Goal: Task Accomplishment & Management: Manage account settings

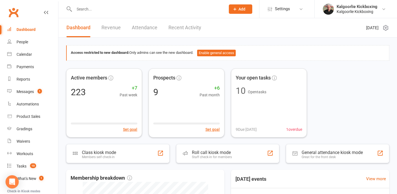
click at [99, 9] on input "text" at bounding box center [147, 9] width 149 height 8
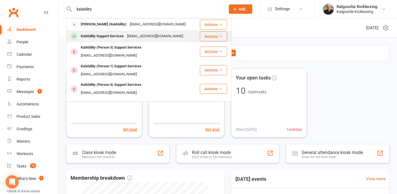
type input "kalability"
click at [100, 34] on div "KalAbility Support Services" at bounding box center [102, 36] width 46 height 8
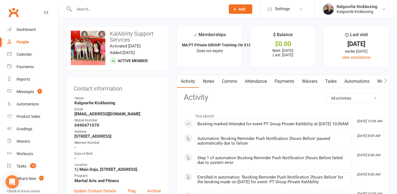
click at [258, 80] on link "Attendance" at bounding box center [256, 81] width 30 height 13
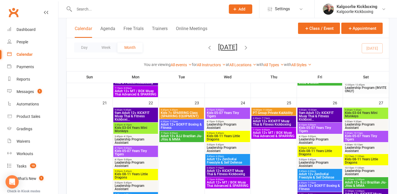
scroll to position [408, 0]
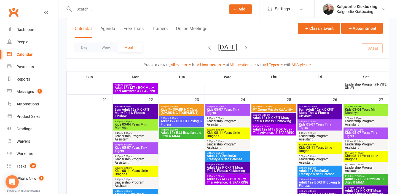
click at [273, 108] on span "PT Group Private KalAbility" at bounding box center [274, 109] width 42 height 3
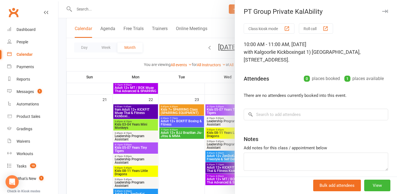
scroll to position [14, 0]
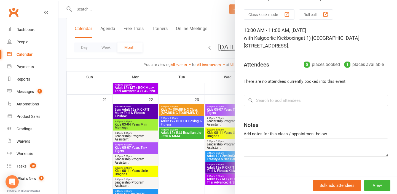
click at [212, 103] on div at bounding box center [228, 97] width 339 height 194
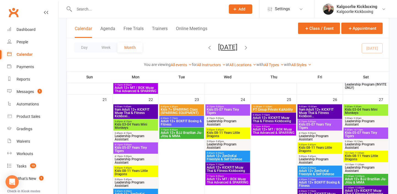
click at [275, 109] on span "PT Group Private KalAbility" at bounding box center [274, 109] width 42 height 3
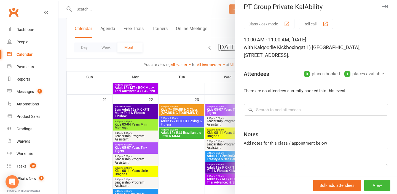
scroll to position [4, 0]
click at [218, 98] on div at bounding box center [228, 97] width 339 height 194
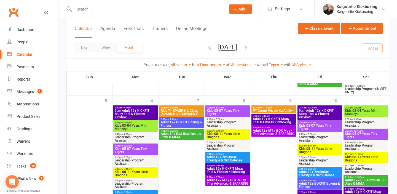
scroll to position [660, 0]
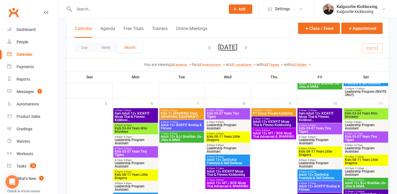
click at [271, 112] on span "PT Group Private KalAbility" at bounding box center [274, 113] width 42 height 3
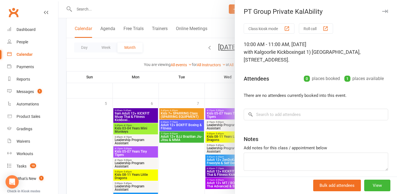
click at [219, 95] on div at bounding box center [228, 97] width 339 height 194
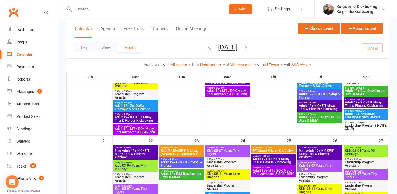
scroll to position [383, 0]
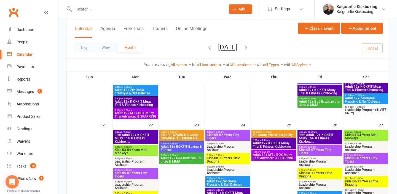
click at [274, 134] on span "PT Group Private KalAbility" at bounding box center [274, 134] width 42 height 3
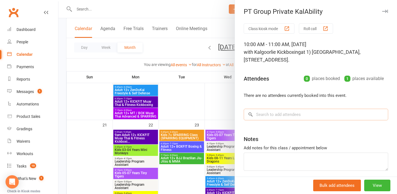
click at [270, 109] on input "search" at bounding box center [316, 115] width 145 height 12
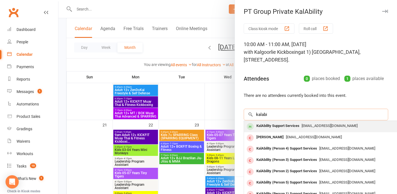
type input "kalabi"
click at [279, 122] on div "KalAbility Support Services" at bounding box center [277, 126] width 47 height 8
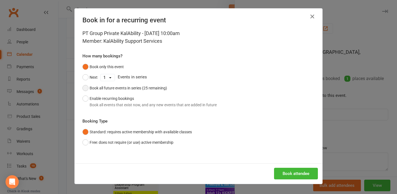
click at [86, 89] on button "Book all future events in series (25 remaining)" at bounding box center [125, 88] width 85 height 10
click at [296, 174] on button "Book attendee" at bounding box center [296, 174] width 44 height 12
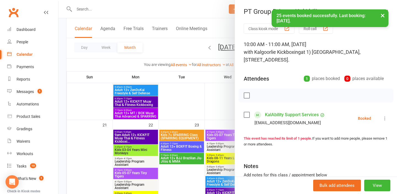
click at [210, 114] on div at bounding box center [228, 97] width 339 height 194
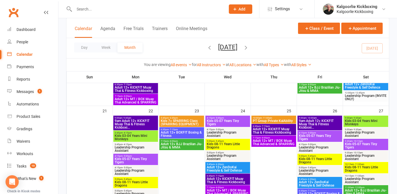
scroll to position [398, 0]
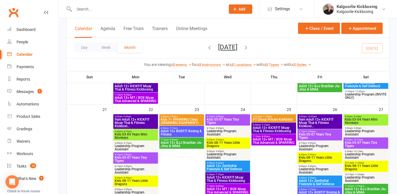
click at [275, 119] on span "PT Group Private KalAbility" at bounding box center [274, 119] width 42 height 3
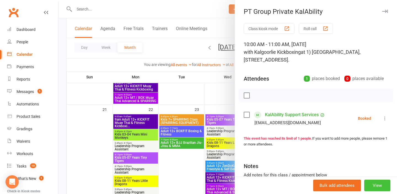
click at [377, 186] on button "View" at bounding box center [378, 186] width 26 height 12
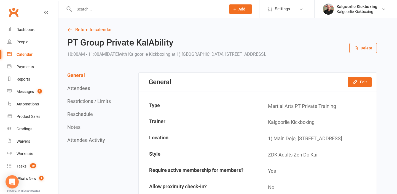
click at [363, 46] on button "Delete" at bounding box center [364, 48] width 28 height 10
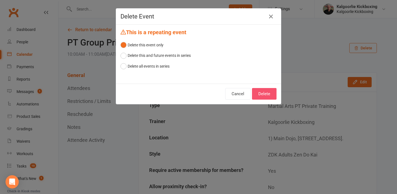
click at [266, 94] on button "Delete" at bounding box center [264, 94] width 25 height 12
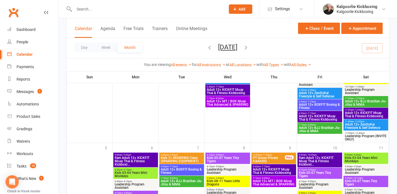
scroll to position [614, 0]
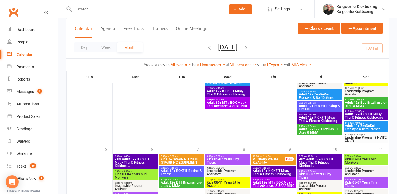
click at [272, 160] on span "PT Group Private KalAbility" at bounding box center [269, 161] width 33 height 7
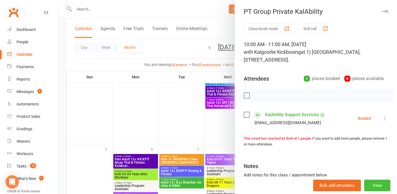
click at [381, 188] on button "View" at bounding box center [378, 186] width 26 height 12
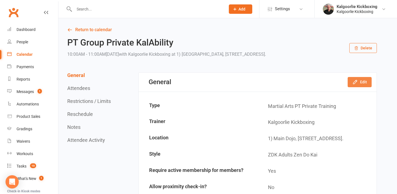
click at [360, 82] on button "Edit" at bounding box center [360, 82] width 24 height 10
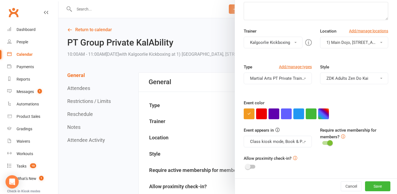
scroll to position [2, 0]
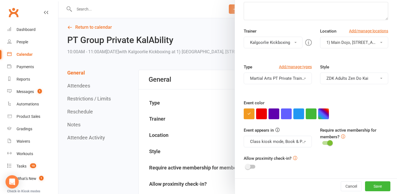
click at [195, 105] on div at bounding box center [228, 97] width 339 height 194
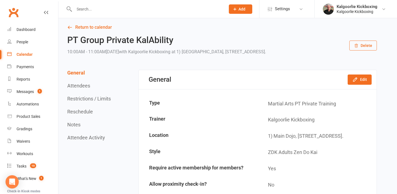
click at [78, 112] on button "Reschedule" at bounding box center [80, 112] width 26 height 6
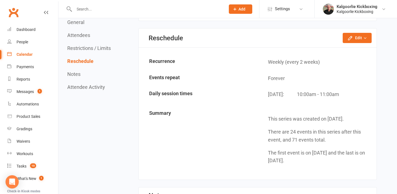
scroll to position [496, 0]
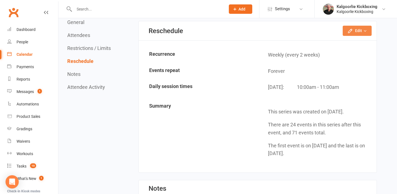
click at [357, 30] on button "Edit" at bounding box center [357, 31] width 29 height 10
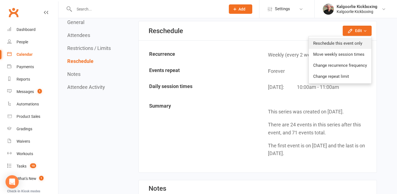
click at [337, 45] on link "Reschedule this event only" at bounding box center [340, 43] width 63 height 11
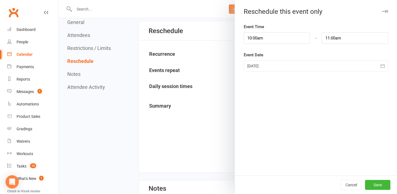
click at [269, 67] on div at bounding box center [316, 65] width 145 height 11
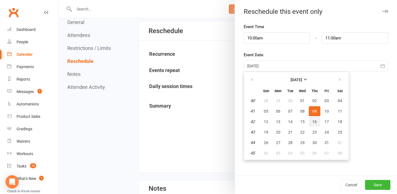
click at [316, 124] on button "16" at bounding box center [315, 122] width 12 height 10
type input "[DATE]"
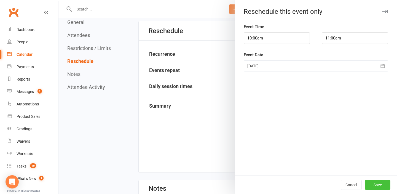
click at [379, 185] on button "Save" at bounding box center [377, 185] width 25 height 10
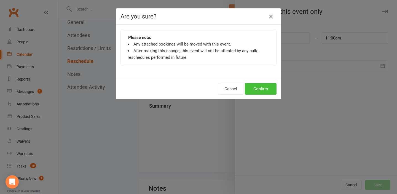
click at [263, 88] on button "Confirm" at bounding box center [261, 89] width 32 height 12
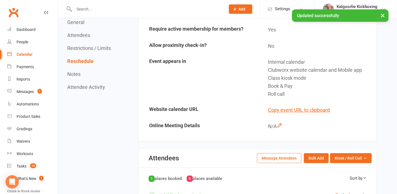
scroll to position [0, 0]
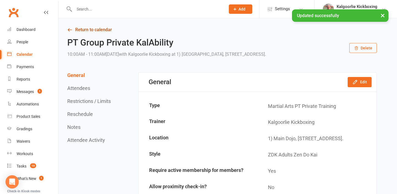
click at [101, 28] on link "Return to calendar" at bounding box center [222, 30] width 310 height 8
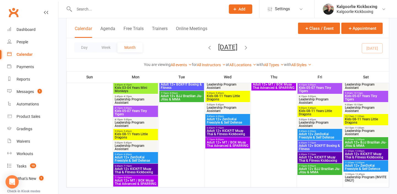
scroll to position [710, 0]
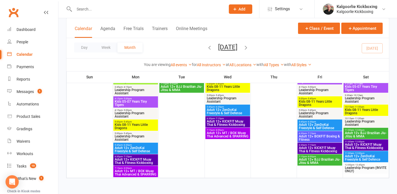
click at [249, 48] on icon "button" at bounding box center [246, 47] width 6 height 6
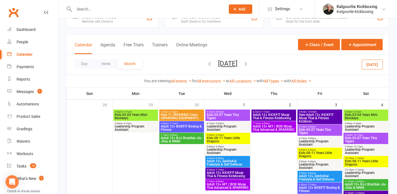
scroll to position [18, 0]
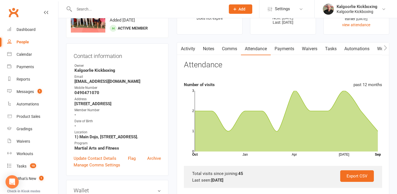
scroll to position [31, 0]
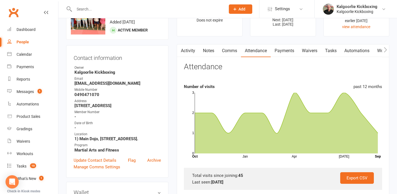
click at [285, 49] on link "Payments" at bounding box center [284, 50] width 27 height 13
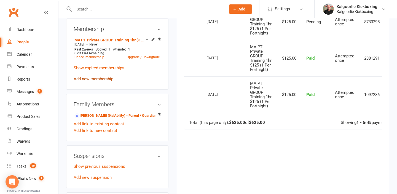
scroll to position [249, 0]
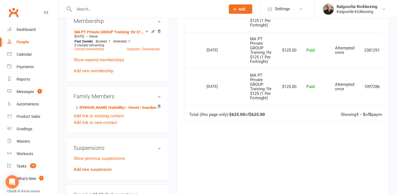
click at [92, 172] on link "Add new suspension" at bounding box center [93, 169] width 38 height 5
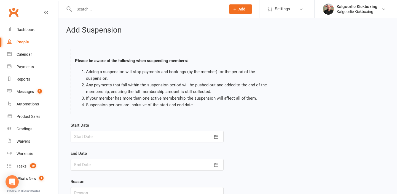
click at [97, 137] on div at bounding box center [147, 137] width 153 height 12
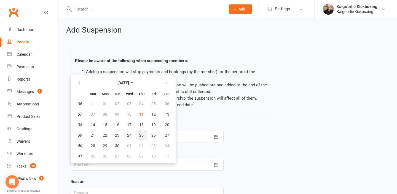
click at [139, 136] on span "25" at bounding box center [141, 135] width 4 height 4
type input "25 Sep 2025"
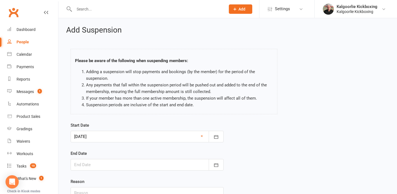
click at [100, 164] on div at bounding box center [147, 165] width 153 height 12
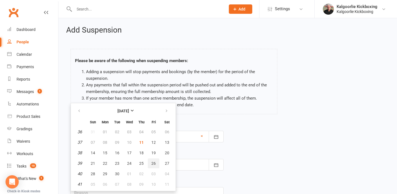
click at [152, 164] on span "26" at bounding box center [154, 163] width 4 height 4
type input "26 Sep 2025"
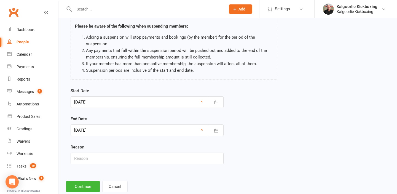
scroll to position [38, 0]
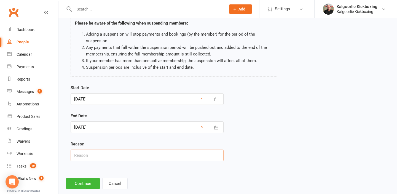
click at [88, 158] on input "text" at bounding box center [147, 156] width 153 height 12
type input "Jacko Holidays"
click at [84, 184] on button "Continue" at bounding box center [83, 184] width 34 height 12
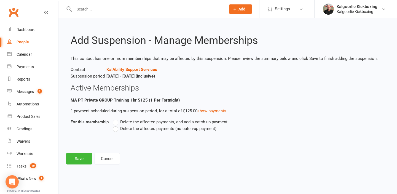
scroll to position [0, 0]
click at [116, 127] on label "Delete the affected payments (no catch-up payment)" at bounding box center [165, 128] width 104 height 7
click at [116, 125] on input "Delete the affected payments (no catch-up payment)" at bounding box center [115, 125] width 4 height 0
click at [78, 158] on button "Save" at bounding box center [79, 159] width 26 height 12
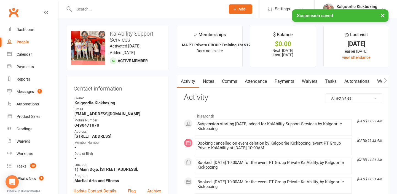
click at [286, 81] on link "Payments" at bounding box center [284, 81] width 27 height 13
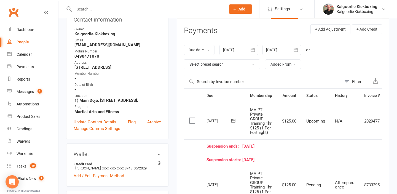
scroll to position [60, 0]
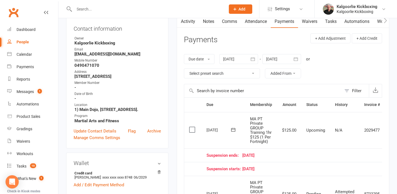
click at [299, 58] on icon "button" at bounding box center [296, 59] width 6 height 6
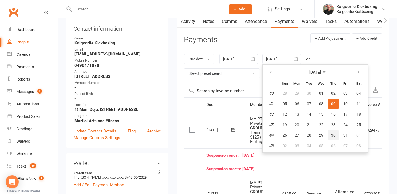
click at [334, 133] on span "30" at bounding box center [333, 135] width 4 height 4
type input "30 Oct 2025"
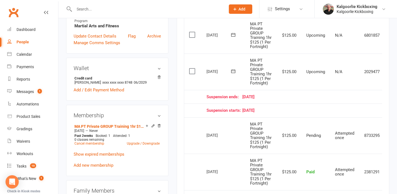
scroll to position [151, 0]
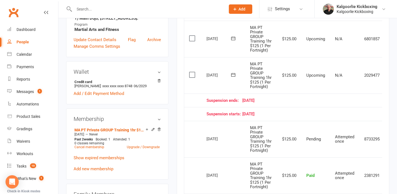
click at [234, 78] on icon at bounding box center [234, 75] width 6 height 6
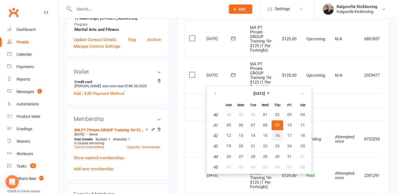
click at [278, 134] on span "16" at bounding box center [277, 135] width 4 height 4
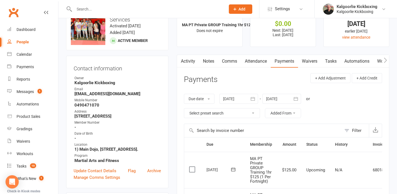
scroll to position [0, 0]
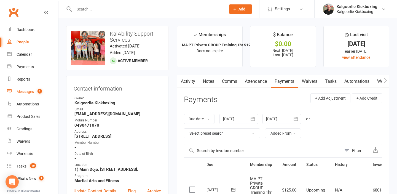
click at [28, 93] on div "Messages" at bounding box center [25, 91] width 17 height 4
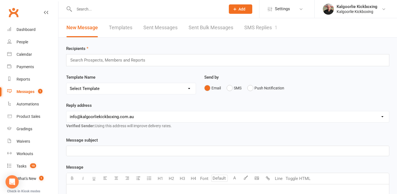
click at [252, 28] on link "SMS Replies 1" at bounding box center [261, 27] width 33 height 19
